Goal: Task Accomplishment & Management: Manage account settings

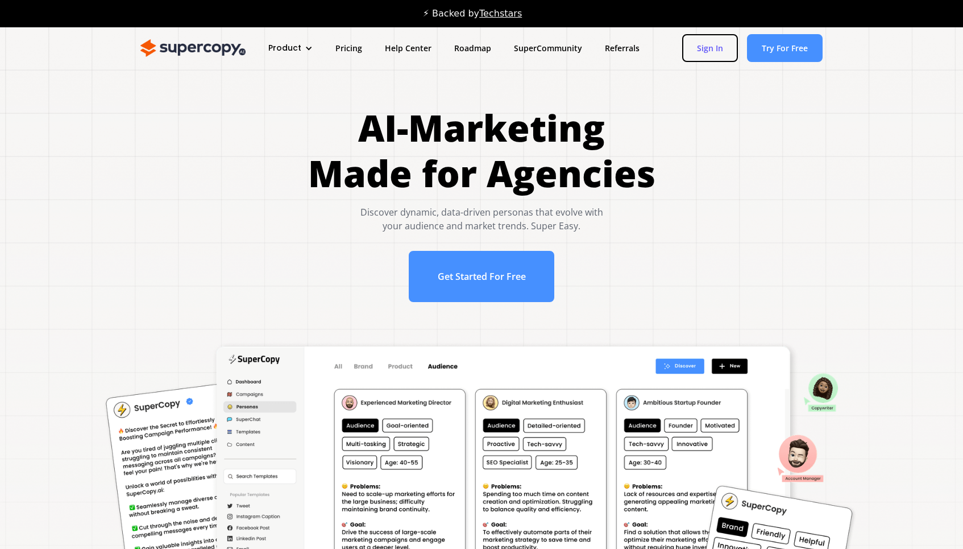
click at [716, 55] on link "Sign In" at bounding box center [710, 48] width 56 height 28
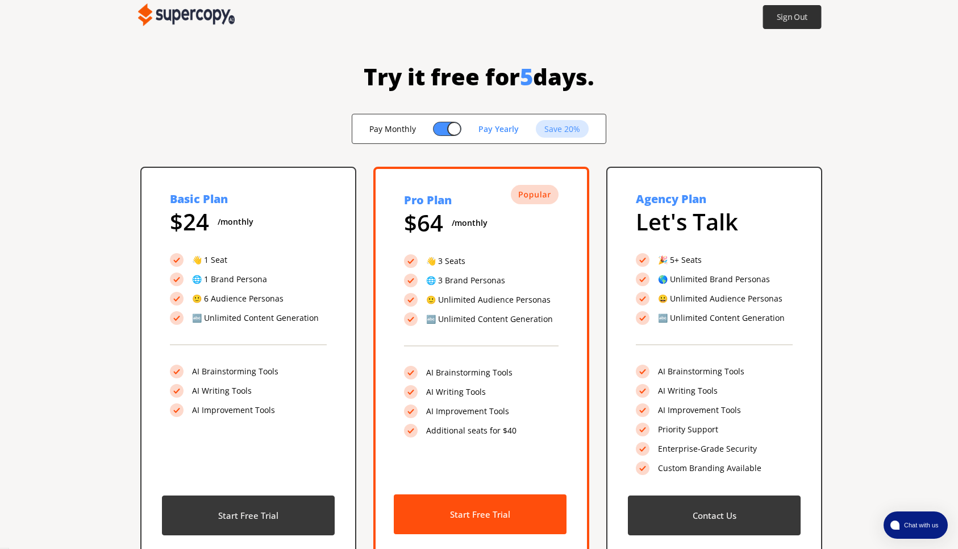
click at [780, 23] on button "Sign Out" at bounding box center [792, 17] width 59 height 24
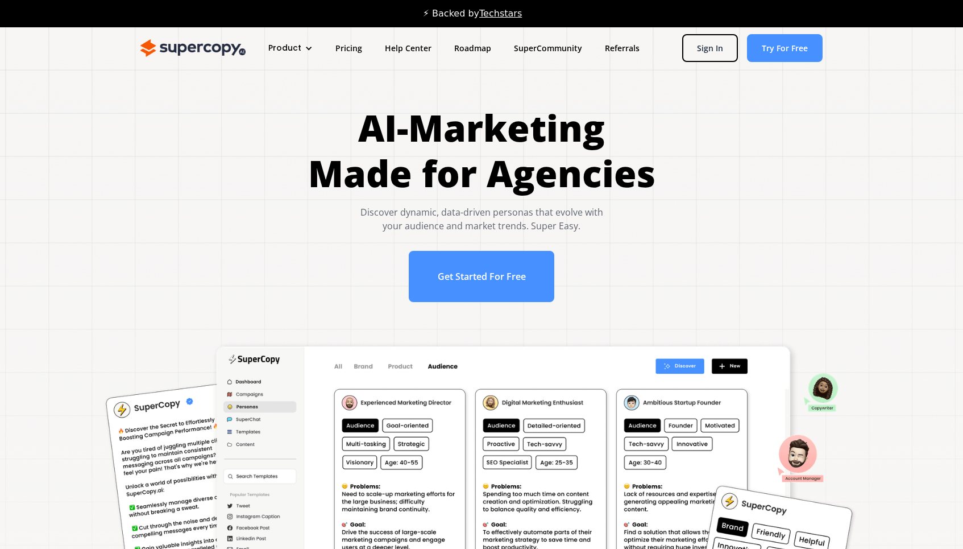
click at [699, 26] on html "Product Overview Features Pricing Help Center Roadmap SuperCommunity Referrals …" at bounding box center [481, 274] width 963 height 549
click at [709, 47] on link "Sign In" at bounding box center [710, 48] width 56 height 28
